Goal: Task Accomplishment & Management: Use online tool/utility

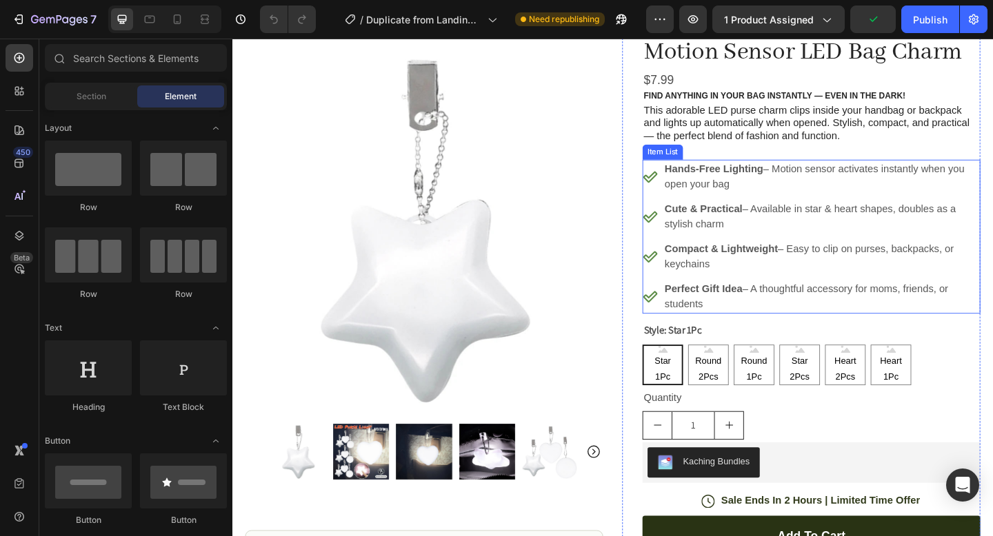
scroll to position [156, 0]
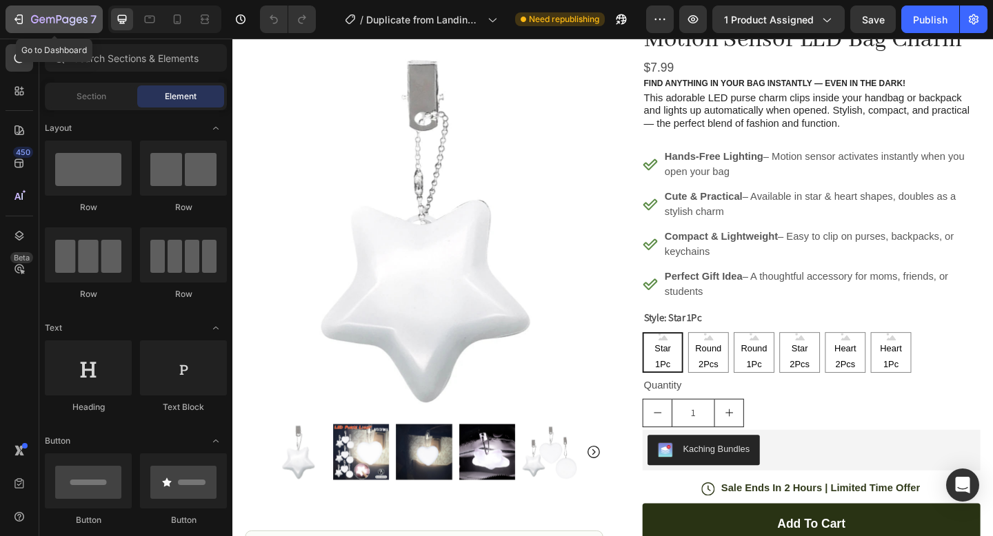
click at [40, 17] on icon "button" at bounding box center [59, 20] width 57 height 12
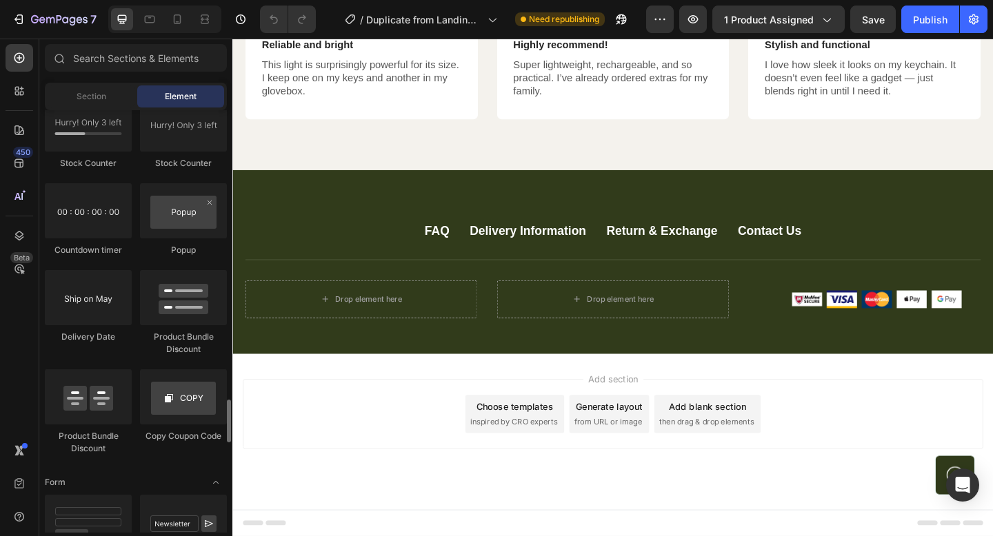
scroll to position [2872, 0]
click at [179, 204] on div at bounding box center [183, 211] width 87 height 55
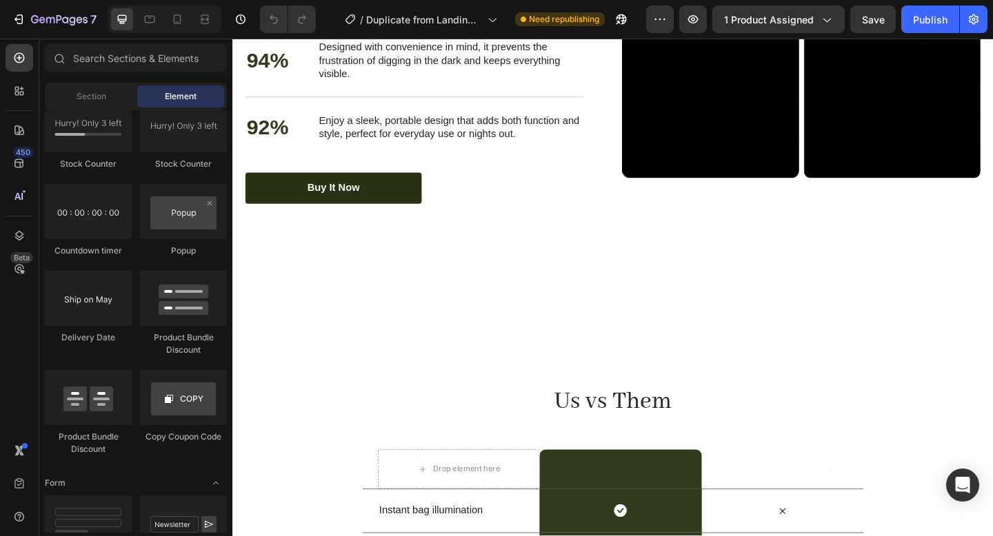
scroll to position [2624, 0]
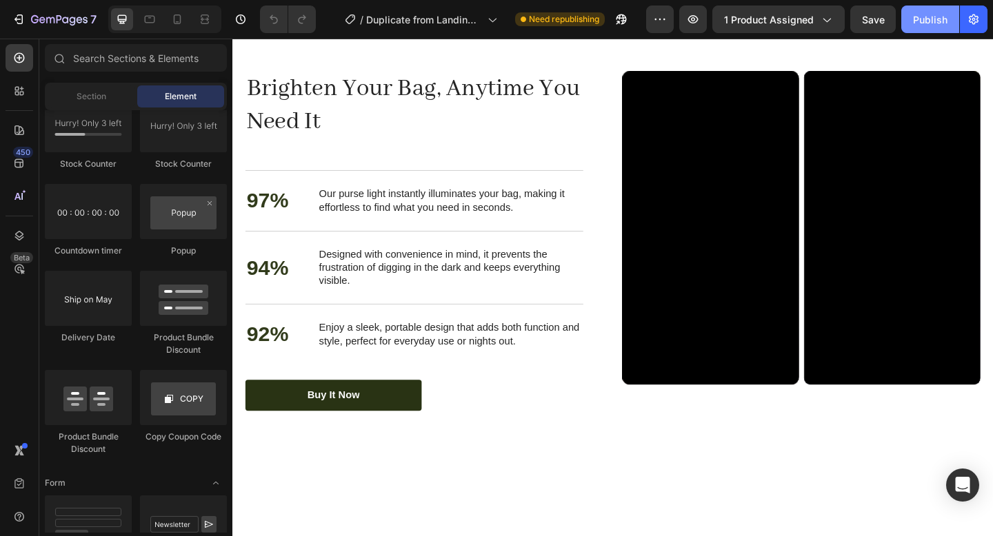
click at [933, 20] on div "Publish" at bounding box center [930, 19] width 34 height 14
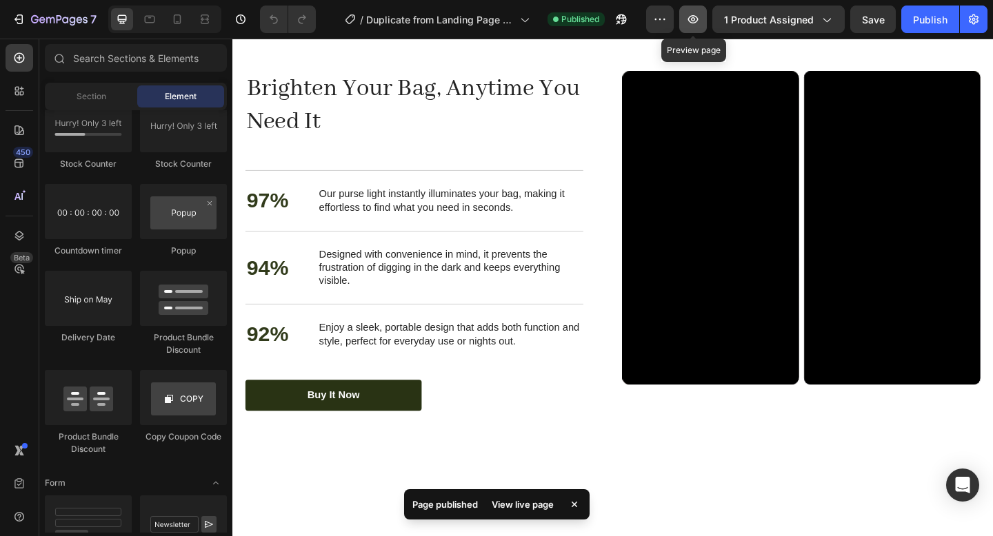
click at [698, 17] on icon "button" at bounding box center [693, 19] width 10 height 8
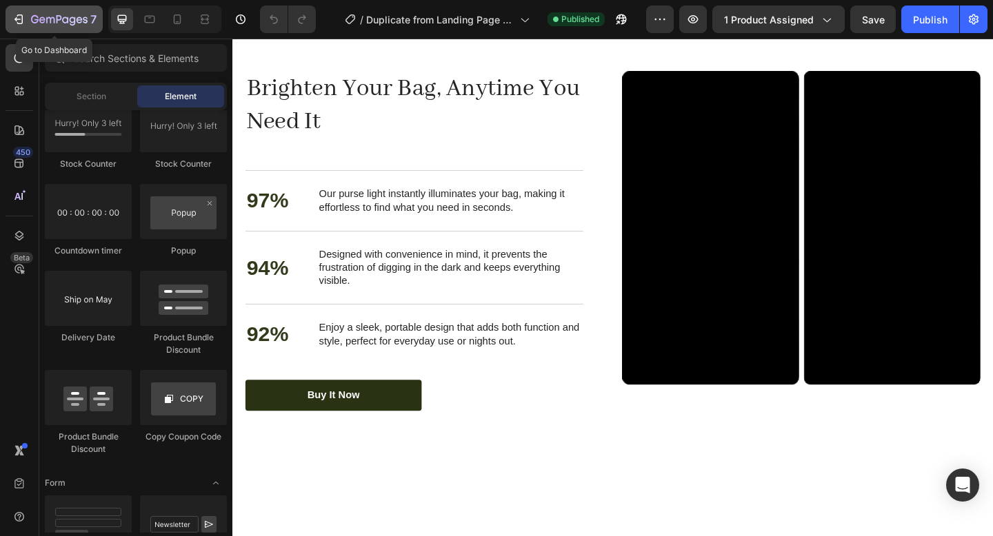
click at [74, 25] on icon "button" at bounding box center [59, 20] width 57 height 12
